Goal: Information Seeking & Learning: Check status

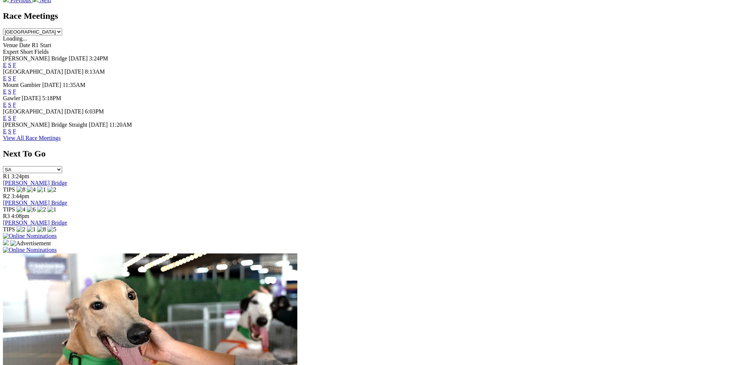
scroll to position [515, 0]
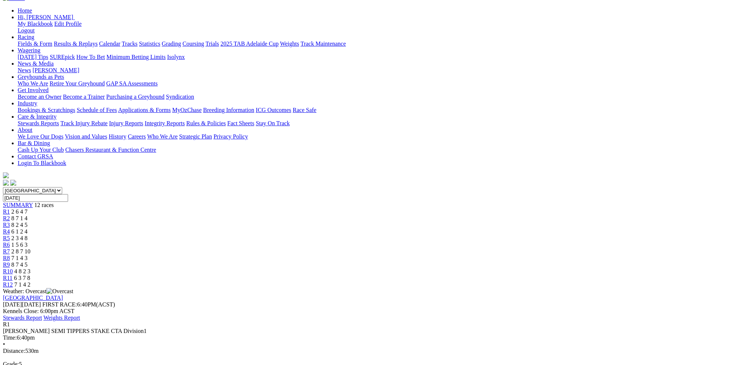
scroll to position [74, 0]
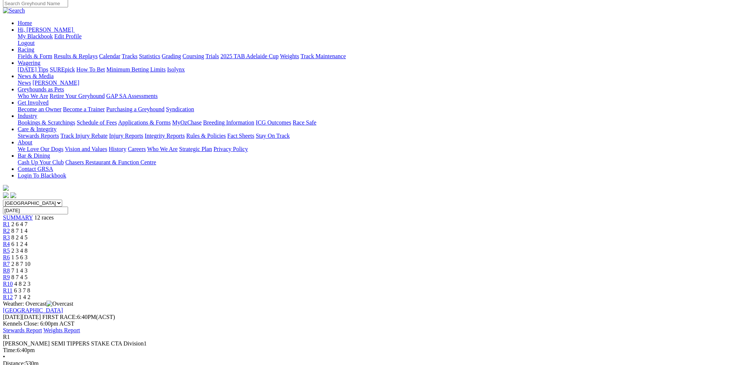
click at [243, 227] on div "R2 8 7 1 4" at bounding box center [374, 230] width 742 height 7
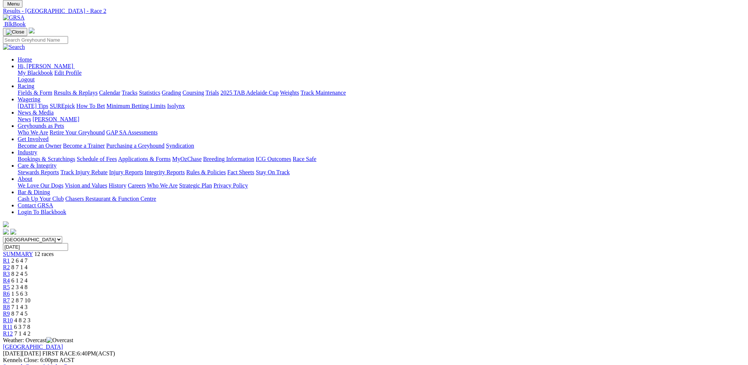
scroll to position [37, 0]
click at [276, 271] on div "R3 8 2 4 5" at bounding box center [374, 274] width 742 height 7
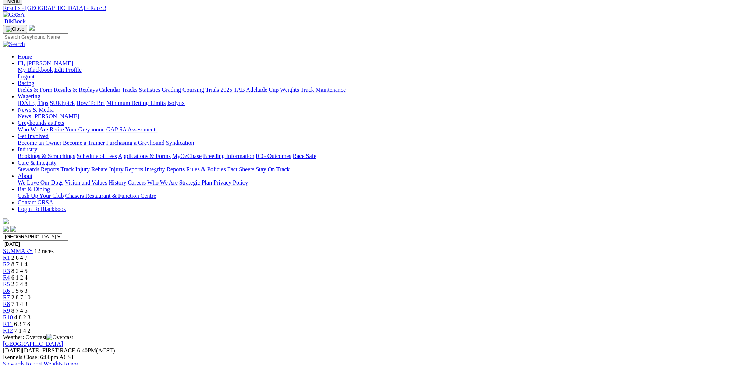
scroll to position [37, 0]
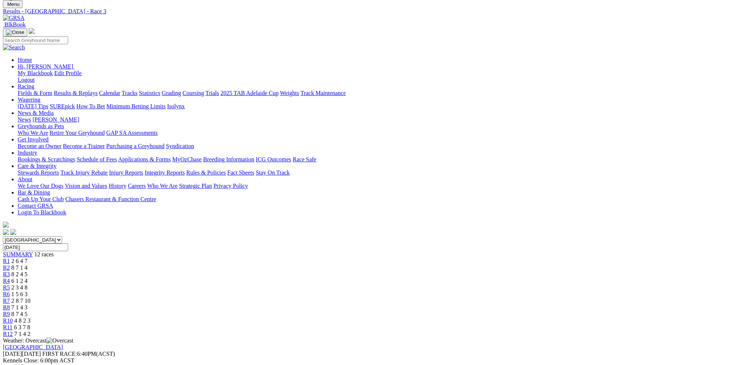
click at [10, 277] on span "R4" at bounding box center [6, 280] width 7 height 6
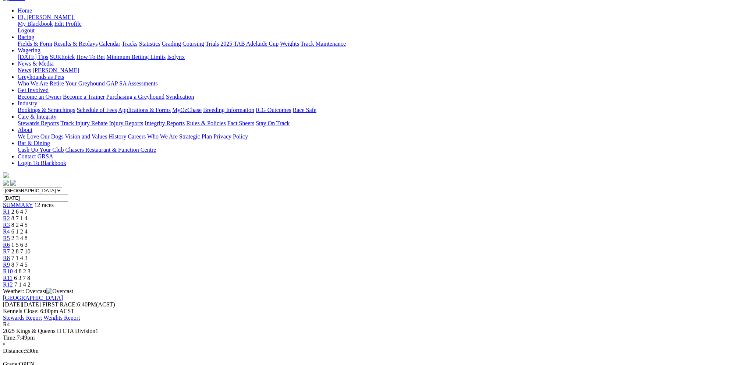
scroll to position [74, 0]
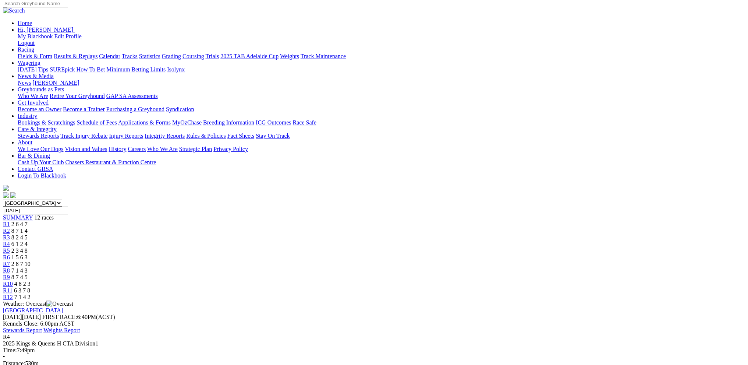
click at [345, 247] on div "R5 2 3 4 8" at bounding box center [374, 250] width 742 height 7
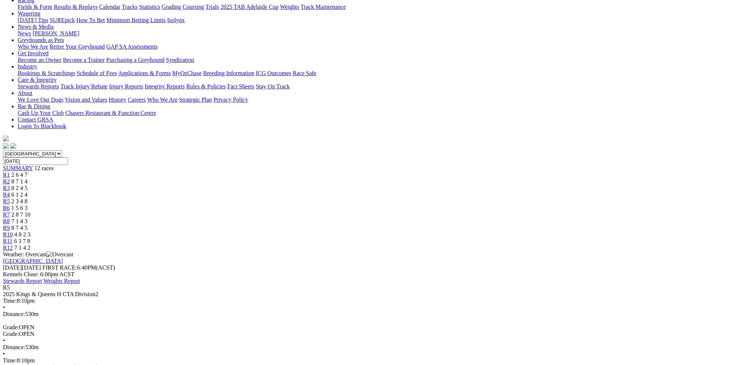
scroll to position [110, 0]
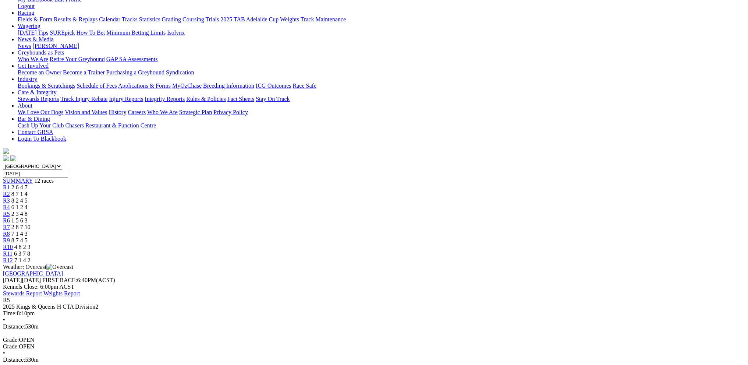
click at [380, 217] on div "R6 1 5 6 3" at bounding box center [374, 220] width 742 height 7
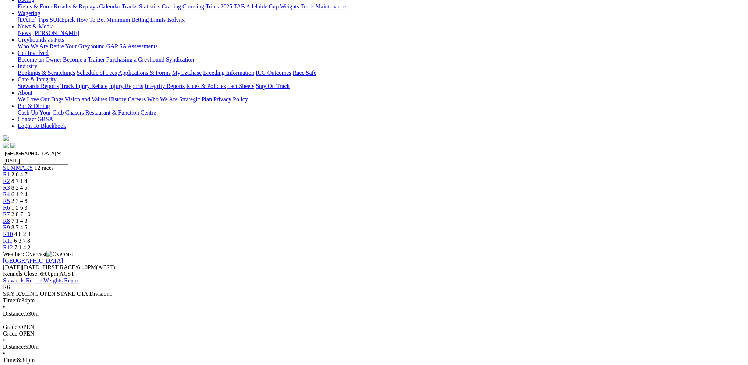
scroll to position [110, 0]
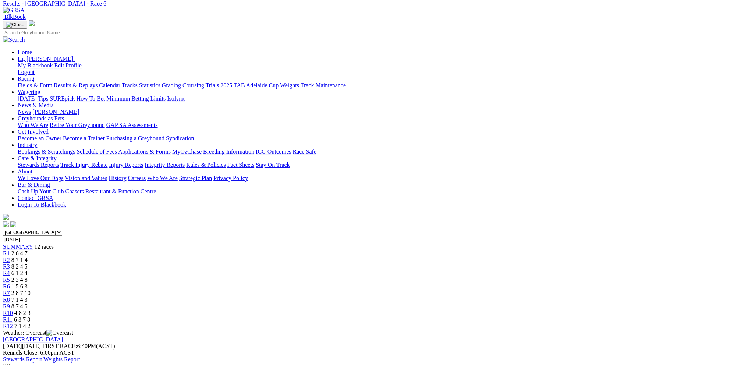
scroll to position [37, 0]
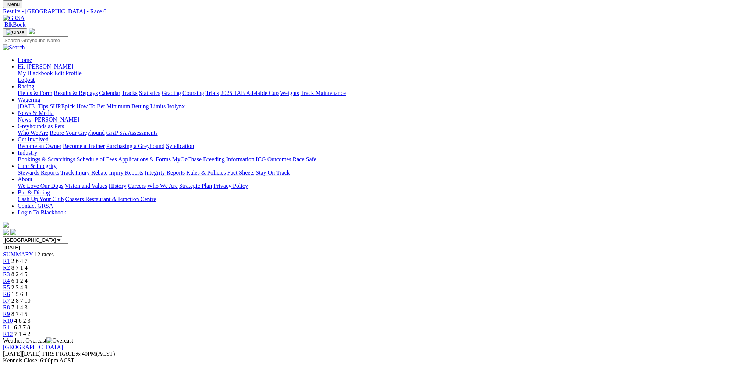
click at [10, 297] on span "R7" at bounding box center [6, 300] width 7 height 6
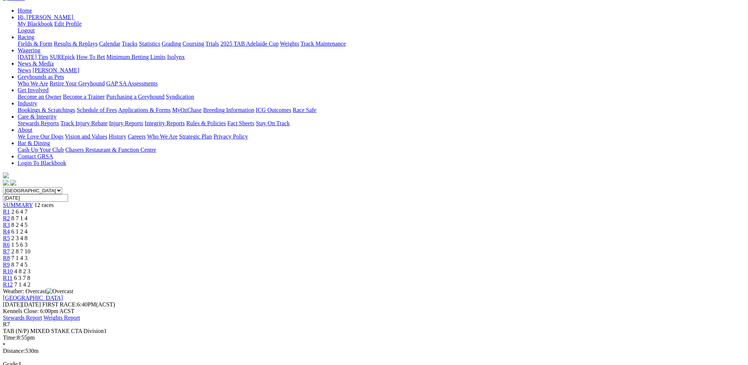
scroll to position [74, 0]
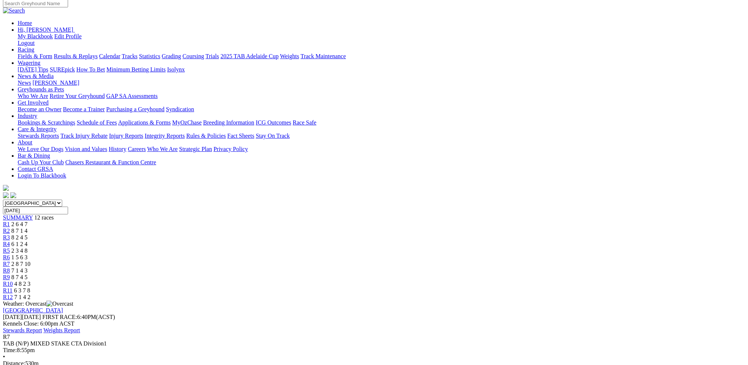
click at [10, 267] on span "R8" at bounding box center [6, 270] width 7 height 6
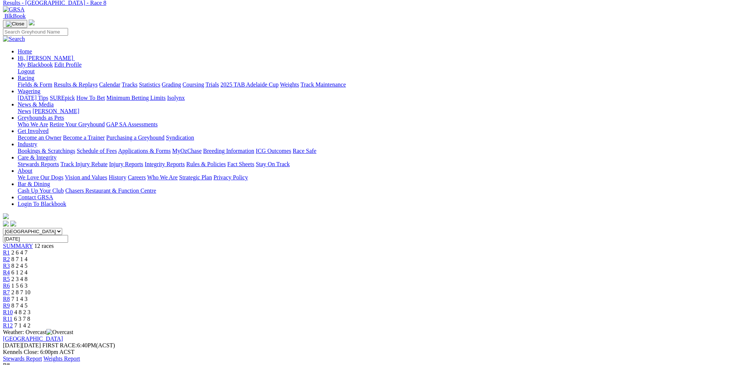
scroll to position [37, 0]
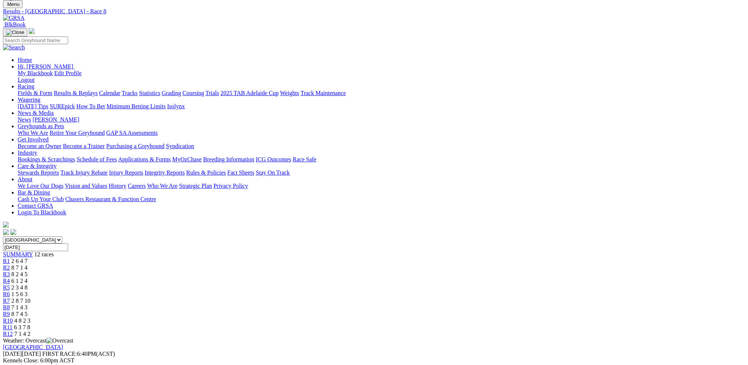
click at [10, 310] on span "R9" at bounding box center [6, 313] width 7 height 6
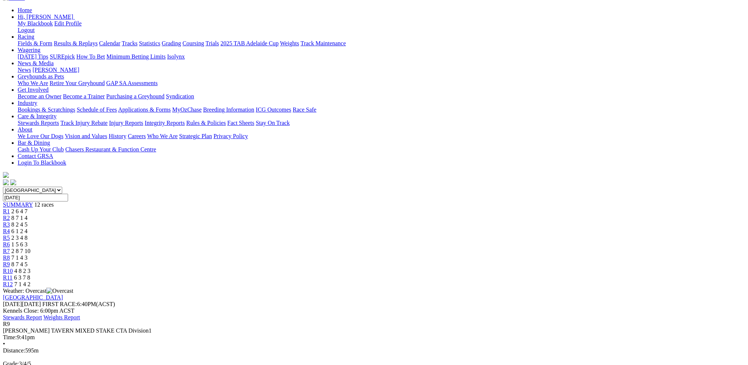
scroll to position [74, 0]
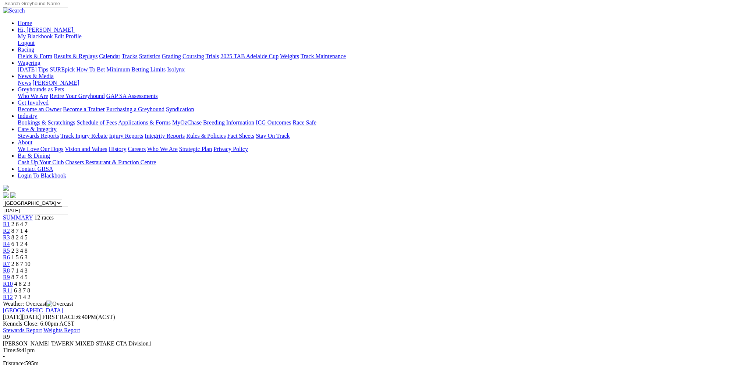
click at [13, 280] on span "R10" at bounding box center [8, 283] width 10 height 6
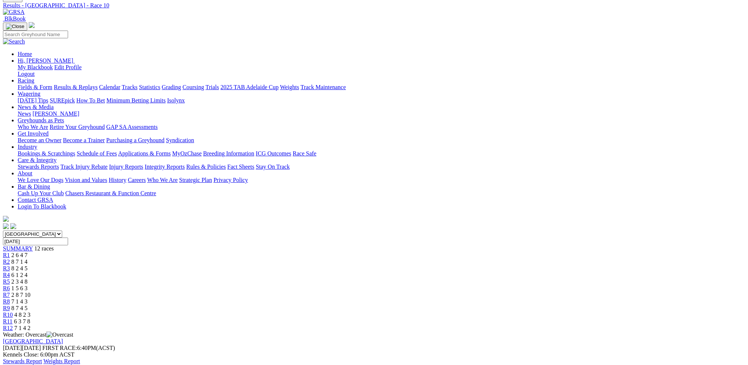
scroll to position [37, 0]
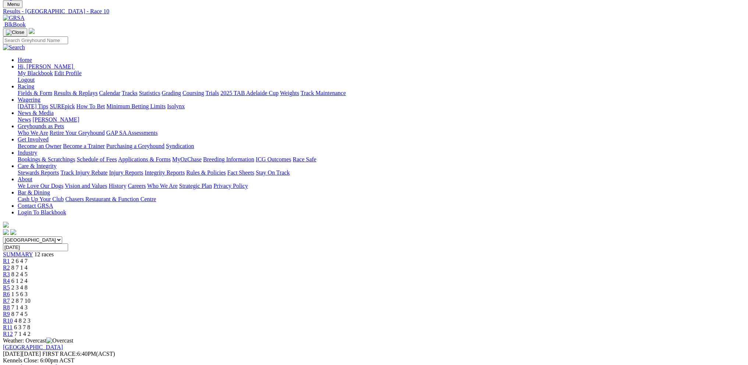
click at [551, 324] on div "R11 6 3 7 8" at bounding box center [374, 327] width 742 height 7
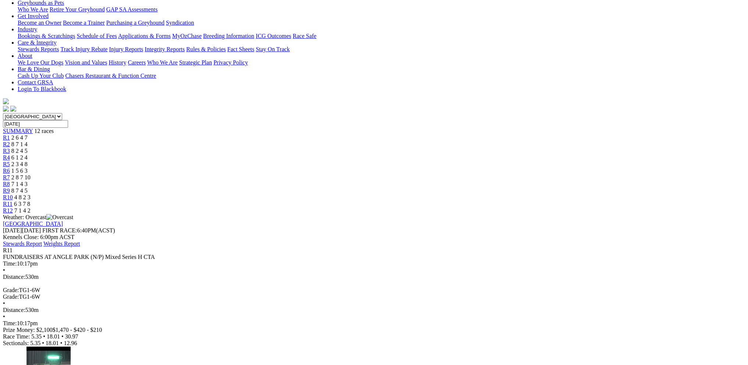
scroll to position [147, 0]
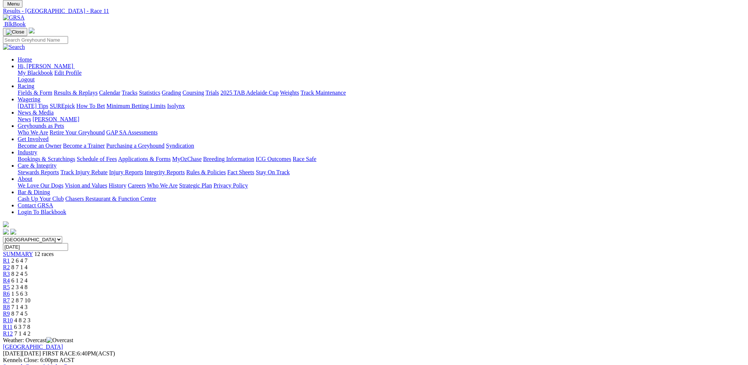
scroll to position [37, 0]
